Goal: Obtain resource: Obtain resource

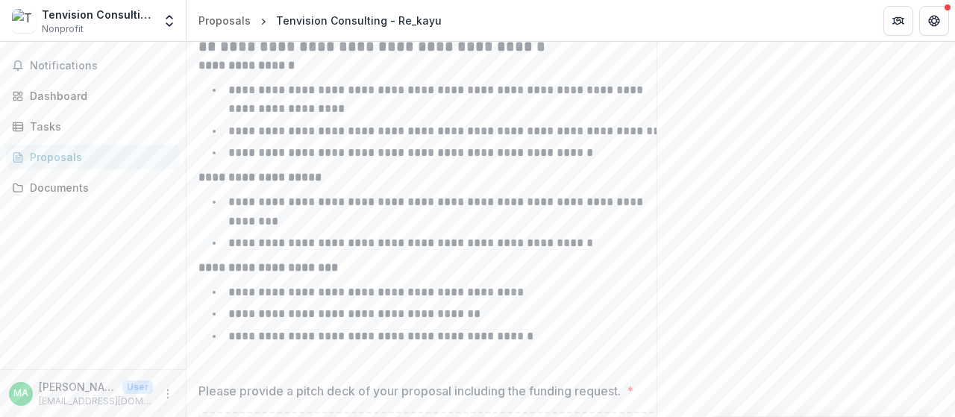
scroll to position [366, 0]
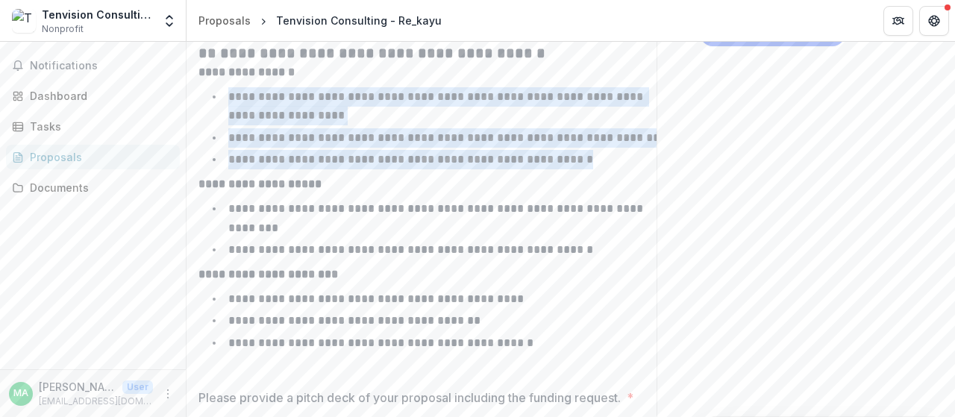
drag, startPoint x: 231, startPoint y: 178, endPoint x: 626, endPoint y: 234, distance: 398.0
click at [626, 169] on ul "**********" at bounding box center [446, 128] width 460 height 82
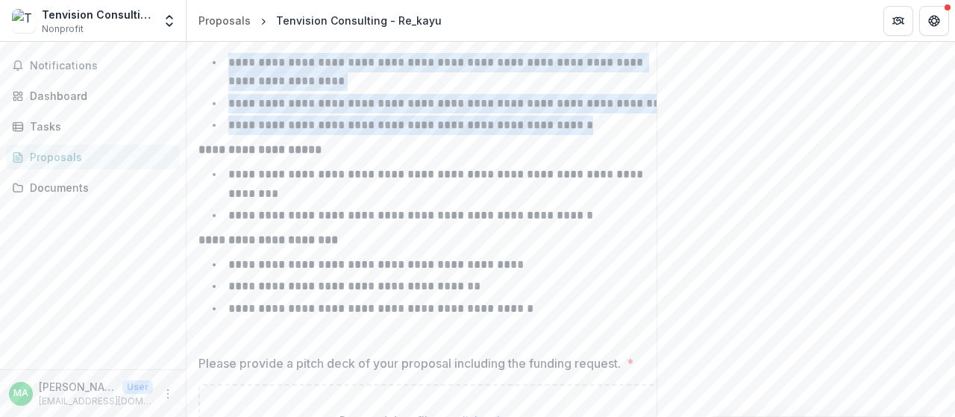
scroll to position [216, 0]
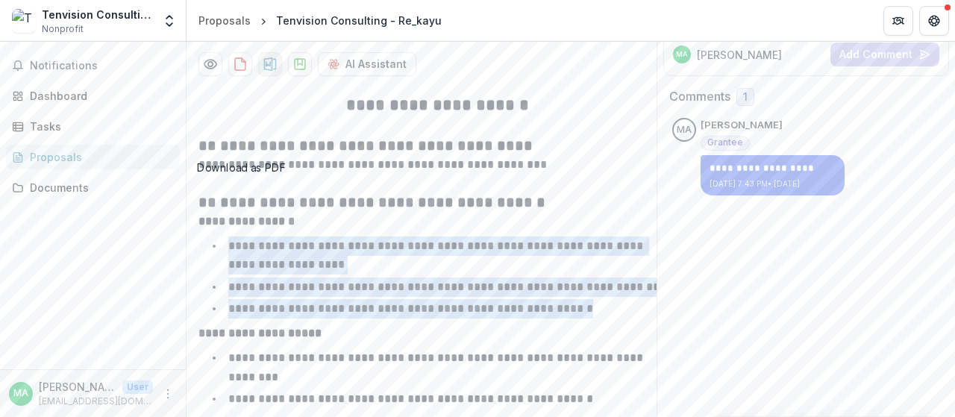
click at [269, 72] on icon "download-proposal" at bounding box center [270, 64] width 15 height 15
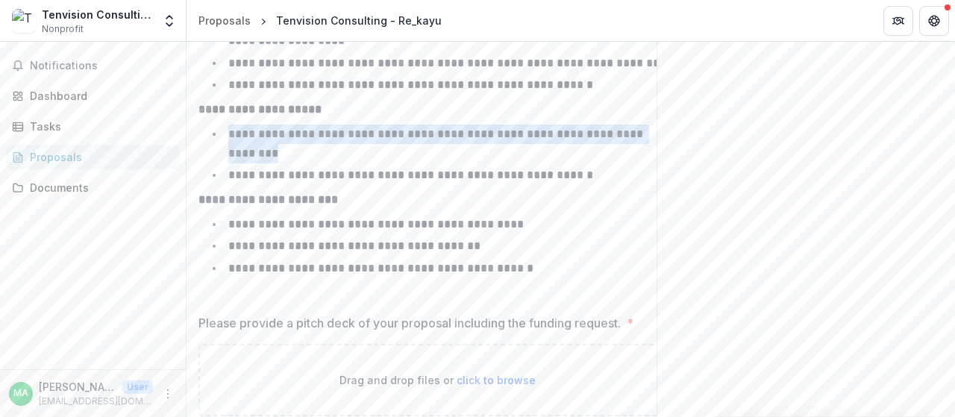
drag, startPoint x: 281, startPoint y: 228, endPoint x: 220, endPoint y: 208, distance: 64.2
click at [220, 163] on li "**********" at bounding box center [446, 144] width 460 height 38
copy p "**********"
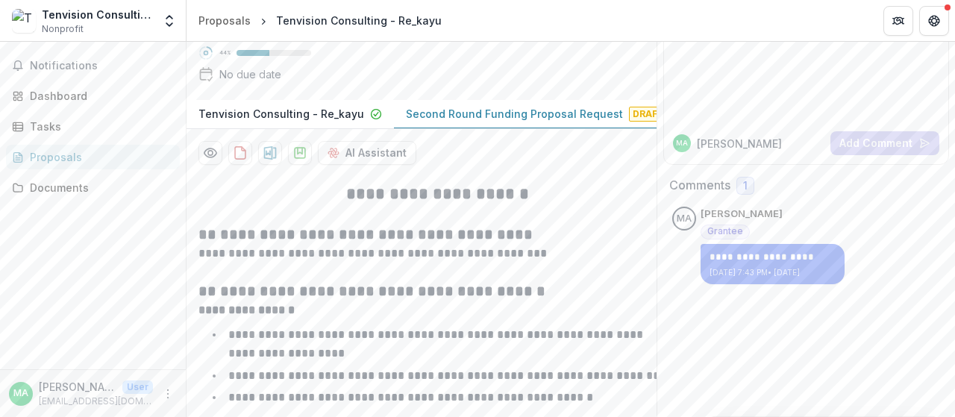
scroll to position [67, 0]
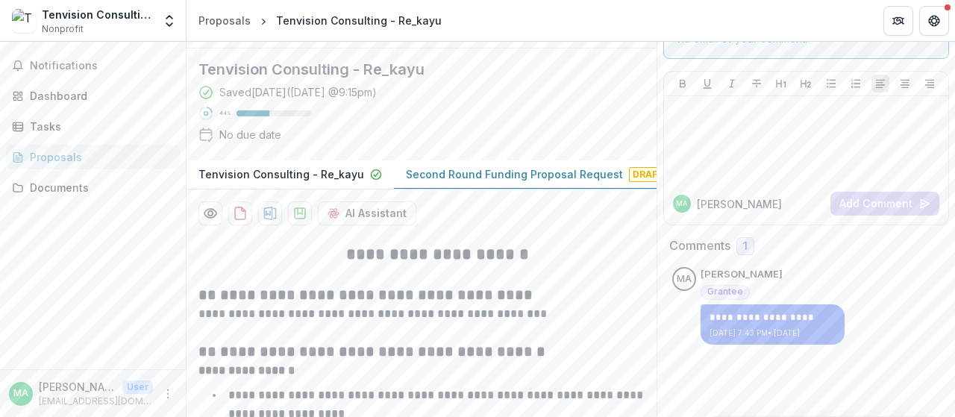
click at [463, 182] on p "Second Round Funding Proposal Request" at bounding box center [514, 174] width 217 height 16
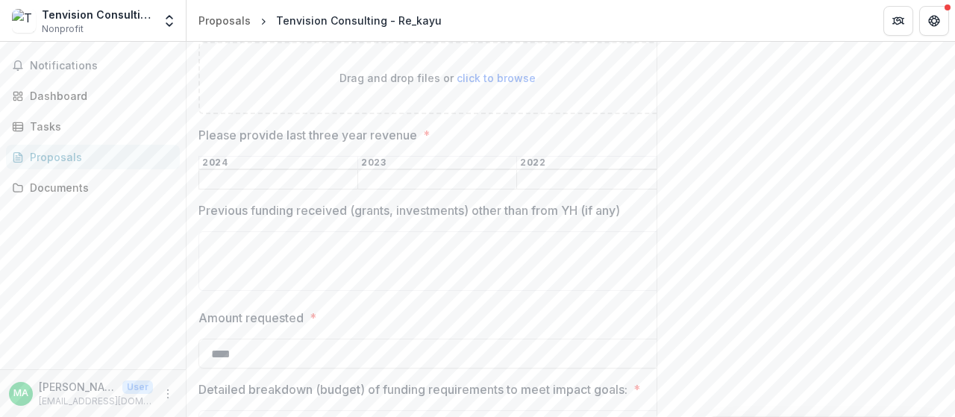
scroll to position [1187, 0]
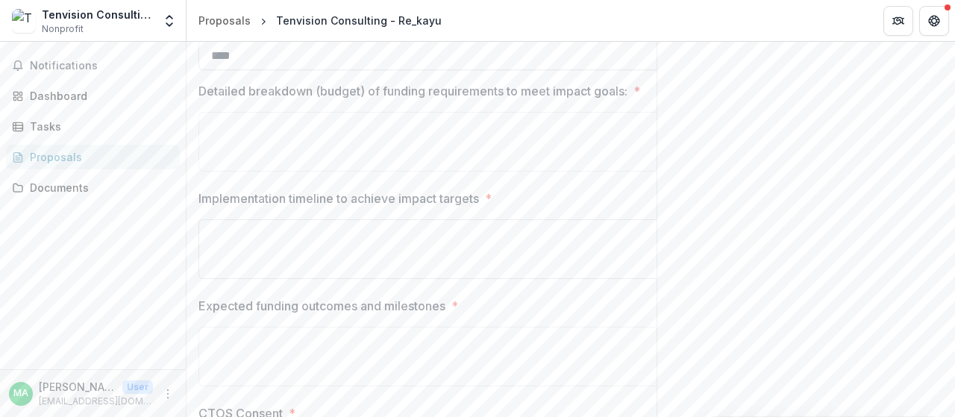
click at [463, 279] on textarea "Implementation timeline to achieve impact targets *" at bounding box center [438, 249] width 478 height 60
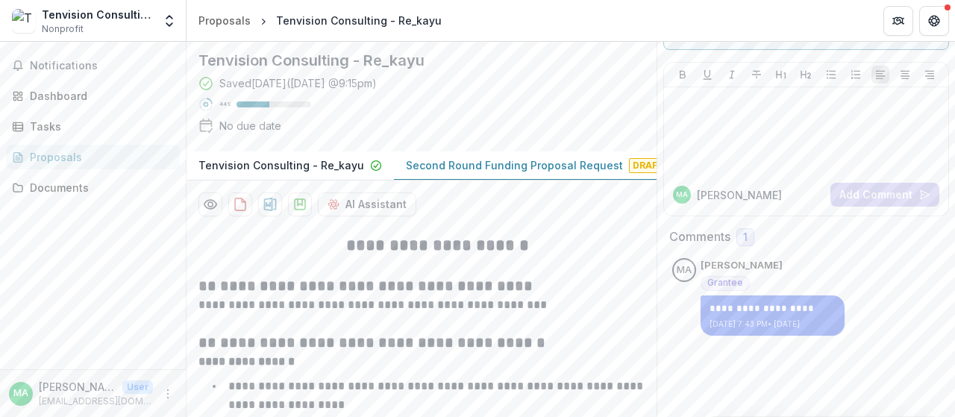
scroll to position [149, 0]
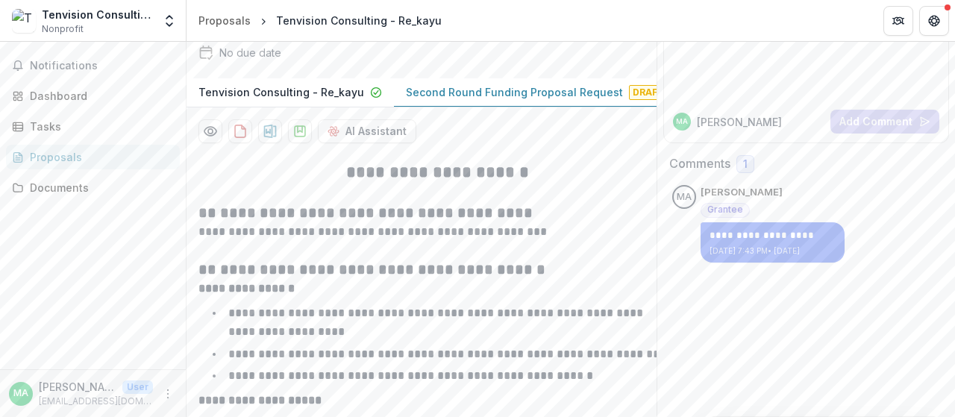
drag, startPoint x: 396, startPoint y: 162, endPoint x: 578, endPoint y: 163, distance: 182.1
click at [548, 107] on button "Second Round Funding Proposal Request Draft" at bounding box center [537, 92] width 286 height 29
click at [558, 100] on p "Second Round Funding Proposal Request" at bounding box center [514, 92] width 217 height 16
drag, startPoint x: 602, startPoint y: 153, endPoint x: 415, endPoint y: 157, distance: 186.6
click at [415, 100] on p "Second Round Funding Proposal Request" at bounding box center [514, 92] width 217 height 16
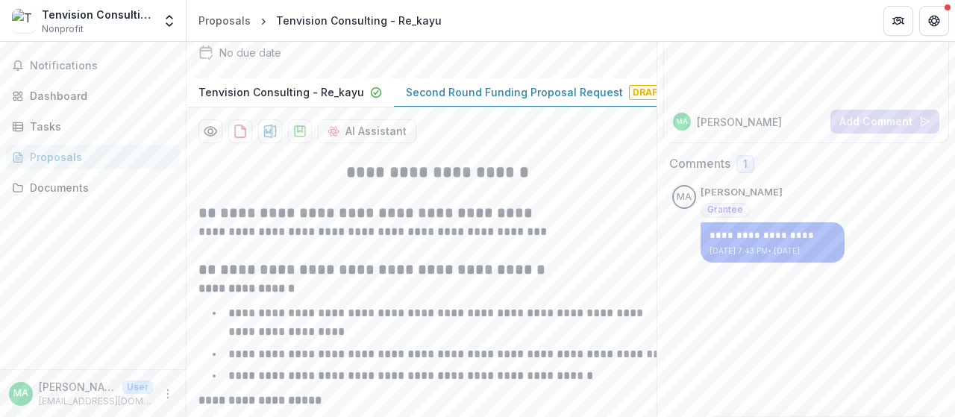
drag, startPoint x: 394, startPoint y: 156, endPoint x: 515, endPoint y: 166, distance: 121.4
click at [515, 107] on button "Second Round Funding Proposal Request Draft" at bounding box center [537, 92] width 286 height 29
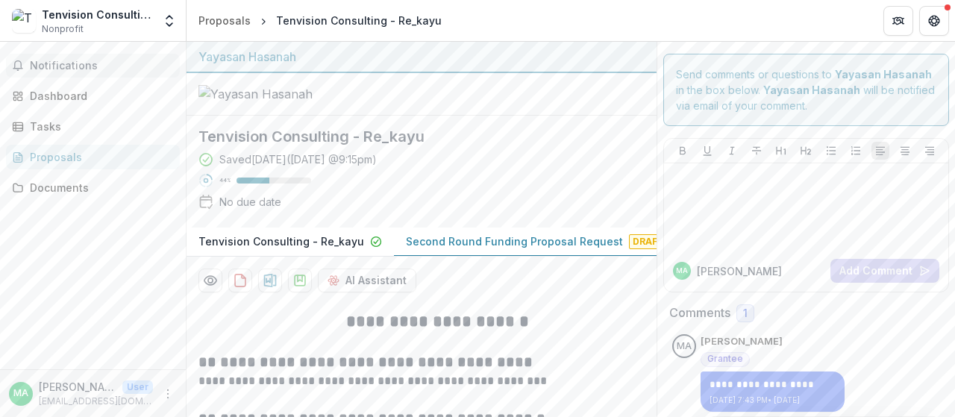
click at [73, 69] on span "Notifications" at bounding box center [102, 66] width 144 height 13
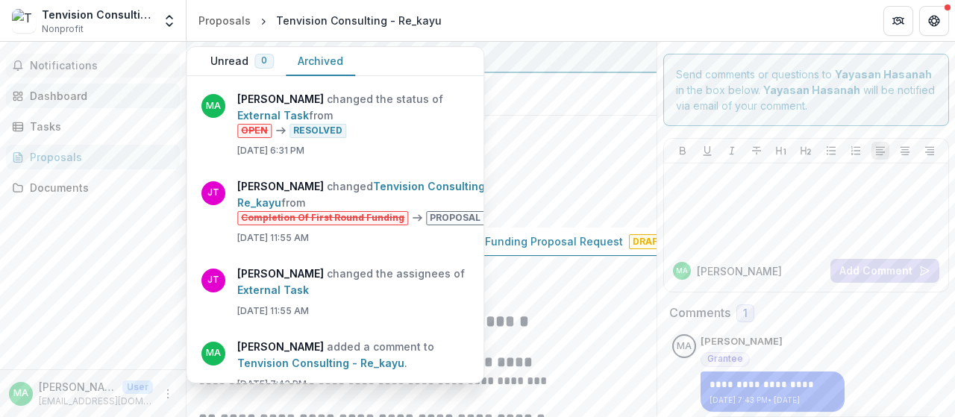
click at [78, 93] on div "Dashboard" at bounding box center [99, 96] width 138 height 16
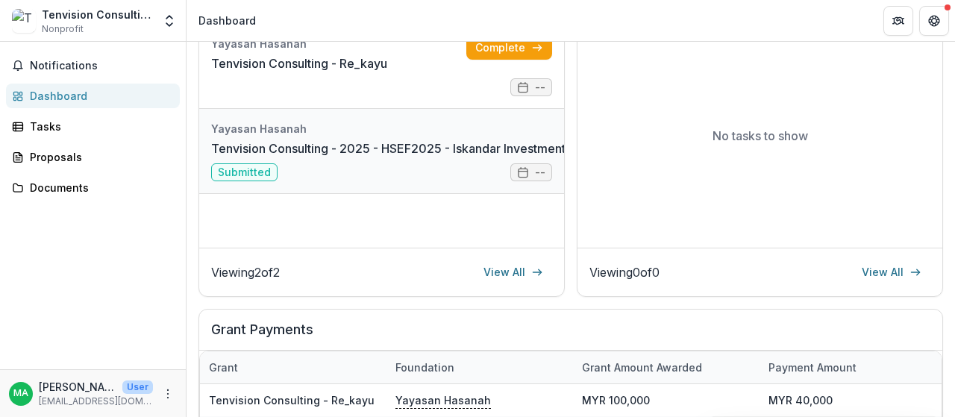
scroll to position [224, 0]
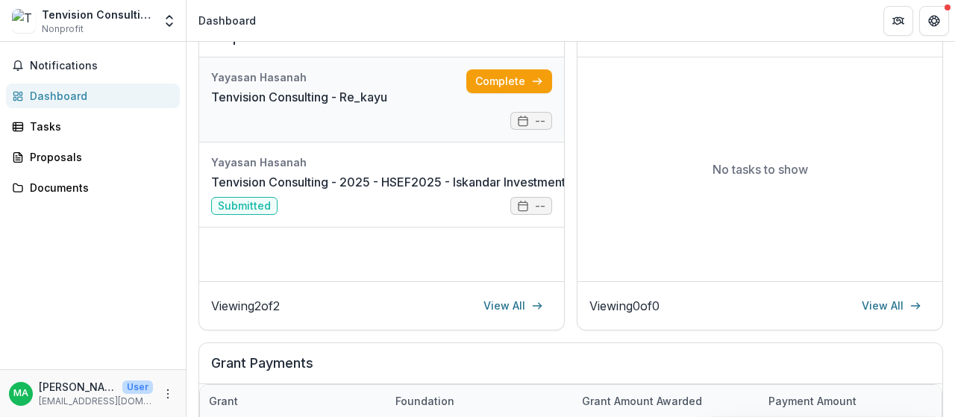
click at [339, 100] on link "Tenvision Consulting - Re_kayu" at bounding box center [299, 97] width 176 height 18
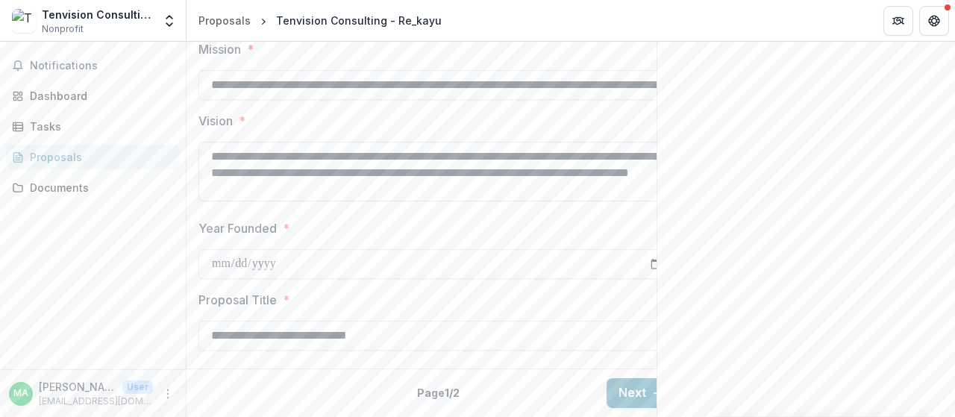
scroll to position [608, 0]
click at [78, 57] on button "Notifications" at bounding box center [93, 66] width 174 height 24
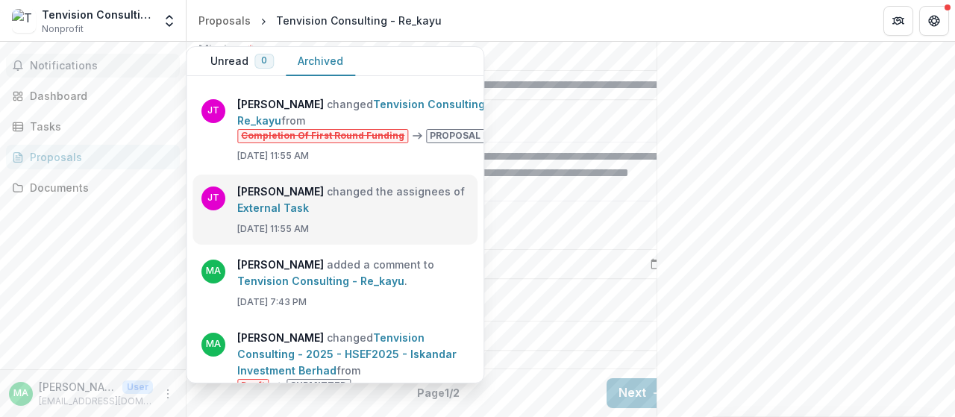
scroll to position [130, 0]
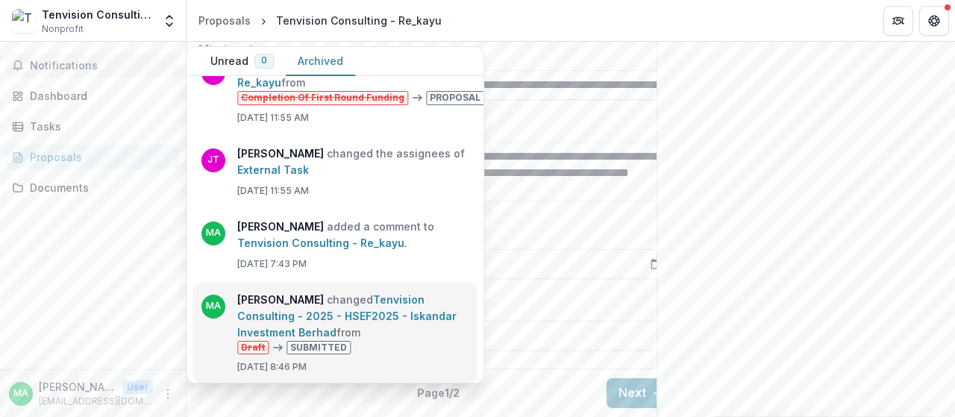
click at [396, 320] on link "Tenvision Consulting - 2025 - HSEF2025 - Iskandar Investment Berhad" at bounding box center [346, 316] width 219 height 46
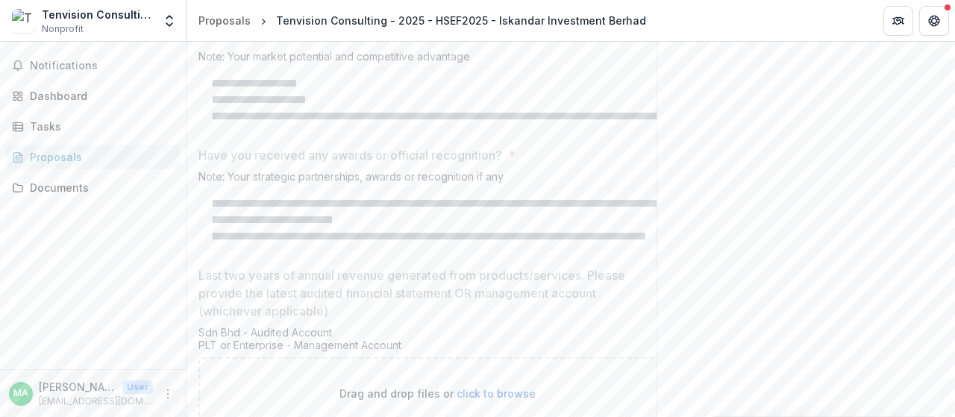
scroll to position [2783, 0]
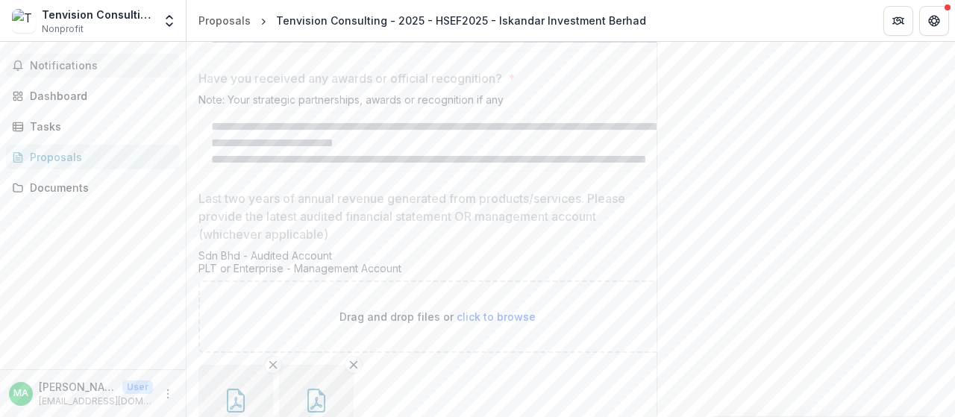
click at [110, 72] on button "Notifications" at bounding box center [93, 66] width 174 height 24
click at [60, 155] on div "Proposals" at bounding box center [99, 157] width 138 height 16
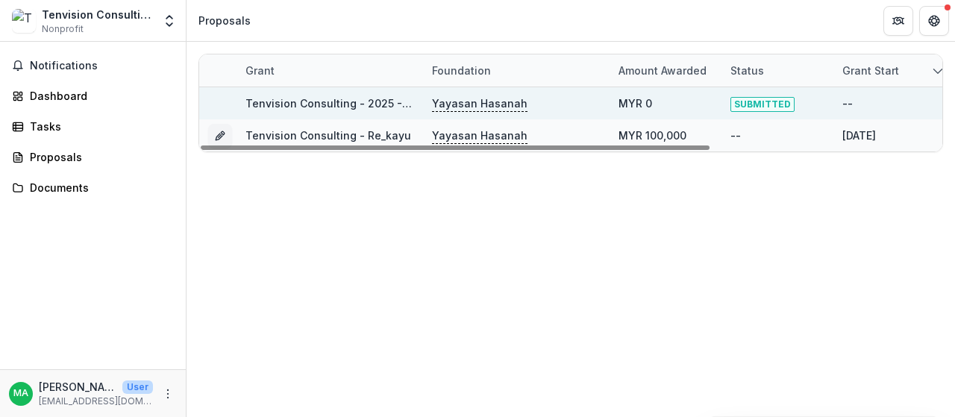
click at [452, 101] on p "Yayasan Hasanah" at bounding box center [480, 104] width 96 height 16
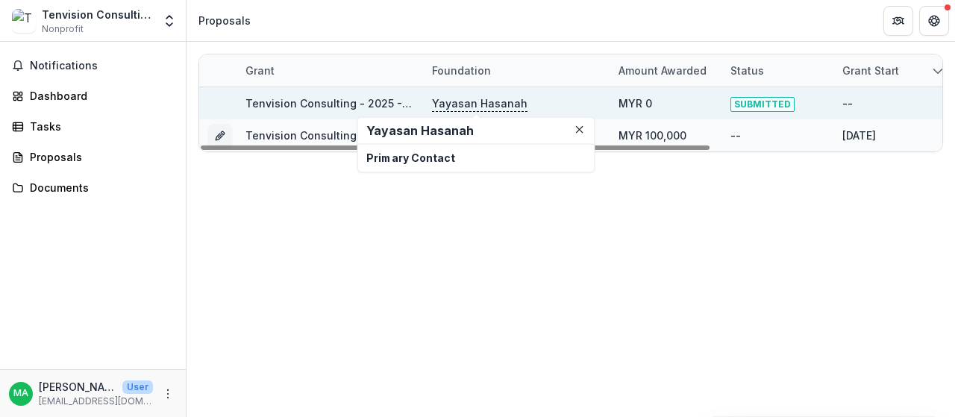
click at [400, 97] on link "Tenvision Consulting - 2025 - HSEF2025 - Iskandar Investment Berhad" at bounding box center [431, 103] width 370 height 13
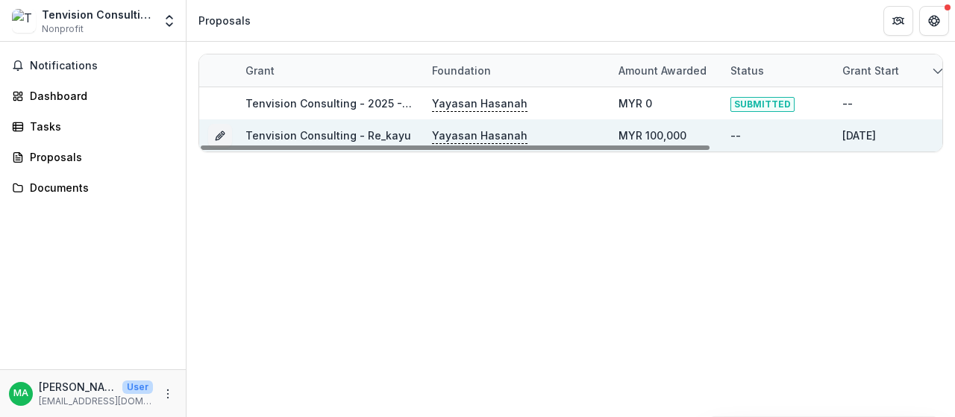
click at [357, 131] on link "Tenvision Consulting - Re_kayu" at bounding box center [329, 135] width 166 height 13
